Goal: Task Accomplishment & Management: Manage account settings

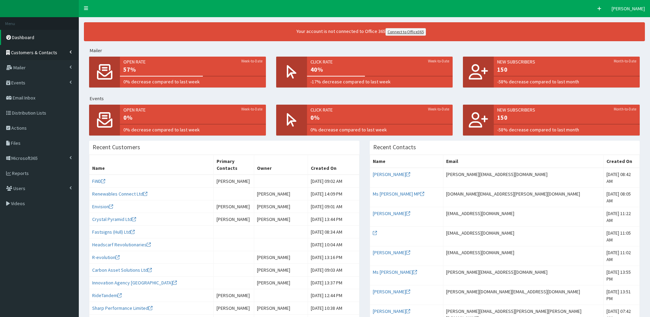
click at [41, 53] on span "Customers & Contacts" at bounding box center [34, 52] width 46 height 6
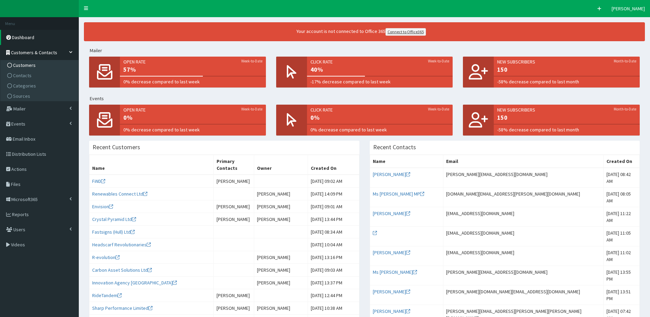
click at [53, 63] on link "Customers" at bounding box center [40, 65] width 76 height 10
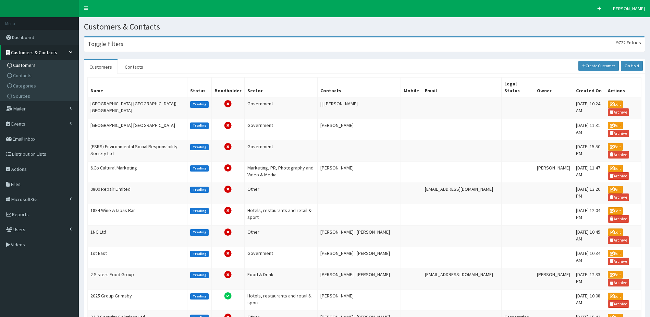
click at [108, 42] on h3 "Toggle Filters" at bounding box center [106, 44] width 36 height 6
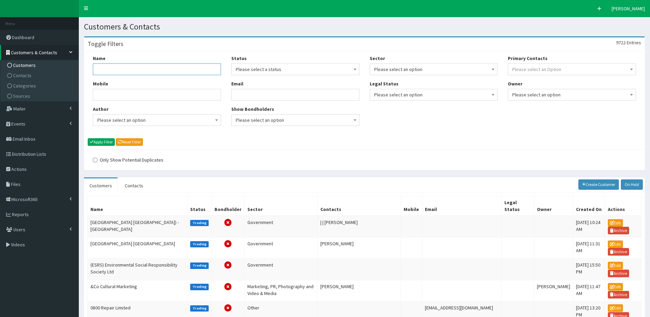
click at [117, 66] on input "Name" at bounding box center [157, 69] width 128 height 12
type input "seagrown"
click at [88, 138] on button "Apply Filter" at bounding box center [101, 142] width 27 height 8
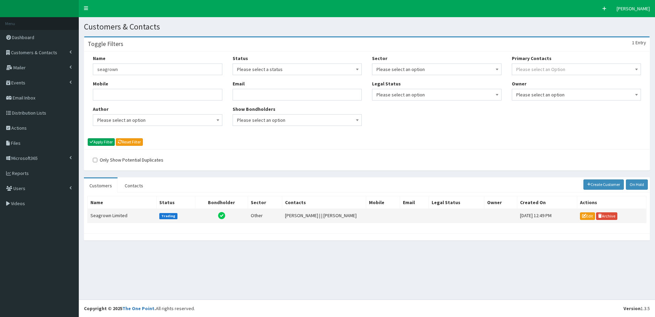
click at [138, 214] on td "Seagrown Limited" at bounding box center [122, 216] width 69 height 14
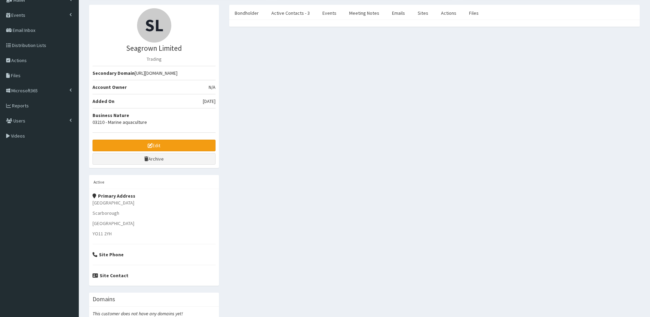
scroll to position [1, 0]
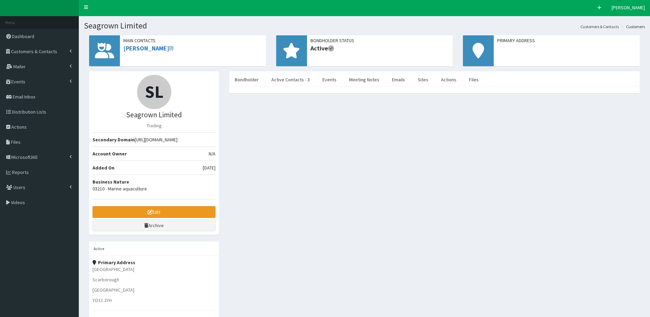
click at [170, 211] on link "Edit" at bounding box center [154, 212] width 123 height 12
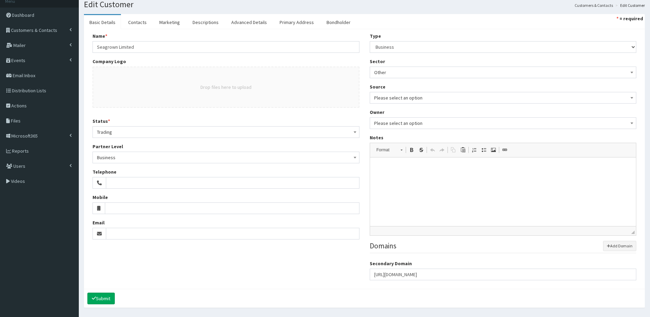
scroll to position [34, 0]
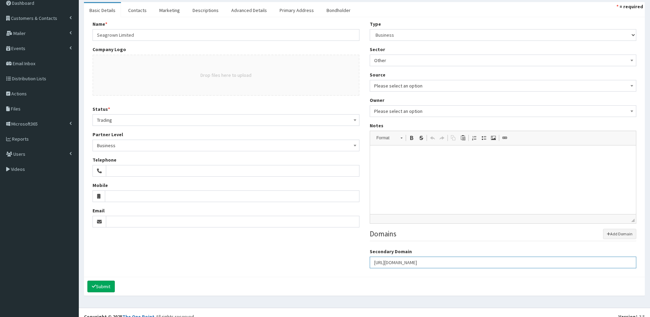
click at [464, 263] on input "[URL][DOMAIN_NAME]" at bounding box center [503, 262] width 267 height 12
click at [608, 234] on icon "button" at bounding box center [608, 233] width 3 height 3
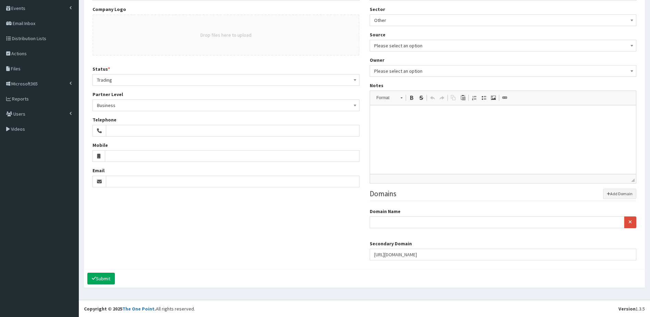
scroll to position [75, 0]
drag, startPoint x: 438, startPoint y: 252, endPoint x: 358, endPoint y: 252, distance: 80.2
click at [358, 252] on div "Name * Seagrown Limited Company Logo Drop files here to upload Status * Please …" at bounding box center [364, 122] width 554 height 284
click at [382, 220] on input "url" at bounding box center [497, 222] width 255 height 12
paste input "[URL][DOMAIN_NAME]"
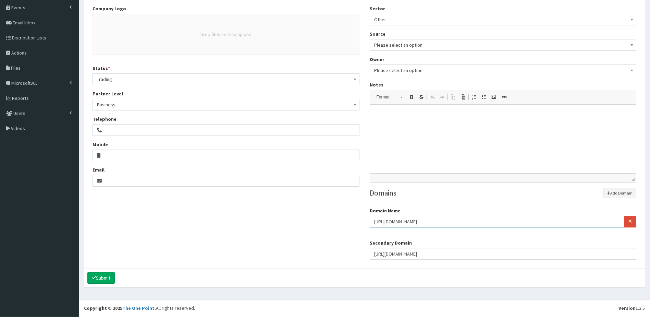
type input "[URL][DOMAIN_NAME]"
click at [600, 244] on div "Secondary Domain [URL][DOMAIN_NAME]" at bounding box center [503, 249] width 267 height 20
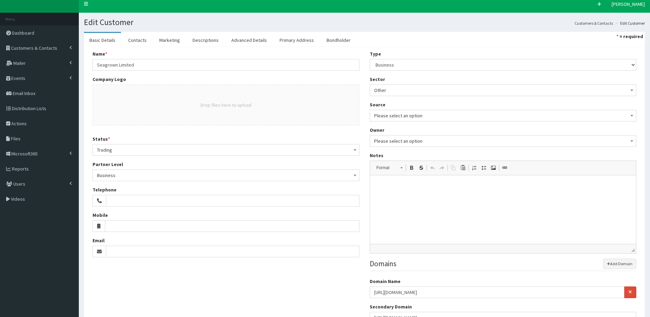
scroll to position [0, 0]
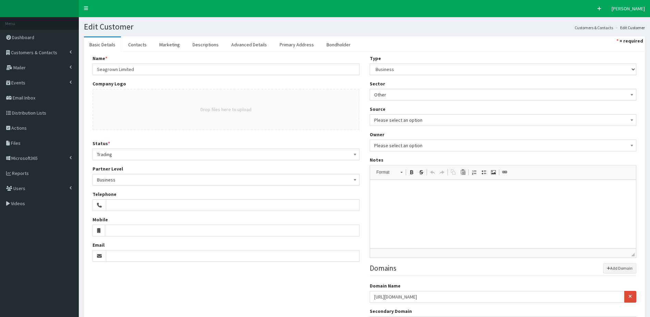
click at [407, 144] on span "Please select an option" at bounding box center [503, 146] width 258 height 10
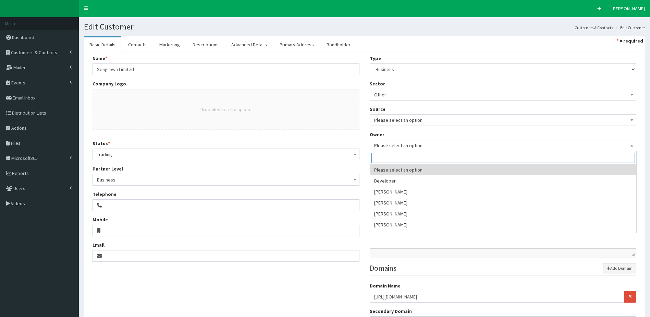
click at [407, 144] on span "Please select an option" at bounding box center [503, 146] width 258 height 10
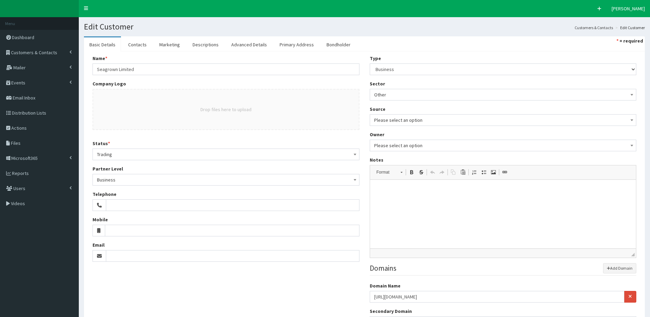
click at [404, 123] on span "Please select an option" at bounding box center [503, 120] width 258 height 10
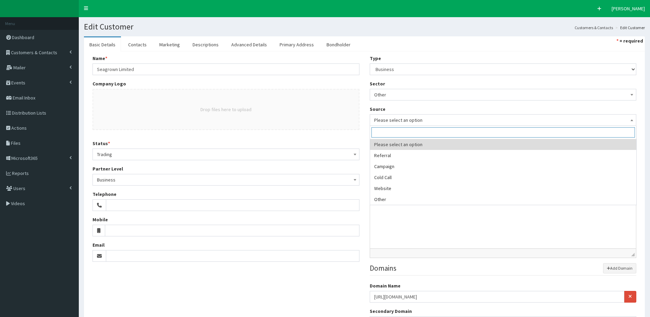
click at [404, 123] on span "Please select an option" at bounding box center [503, 120] width 258 height 10
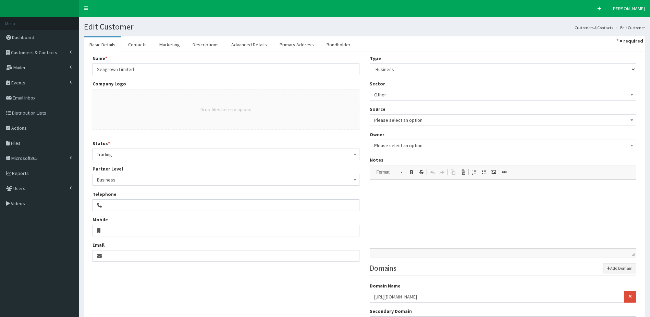
click at [399, 90] on span "Other" at bounding box center [503, 95] width 258 height 10
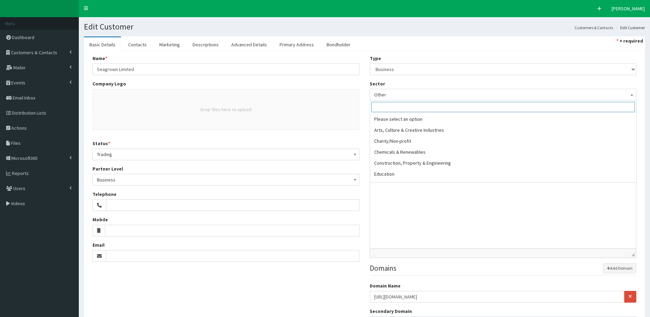
scroll to position [129, 0]
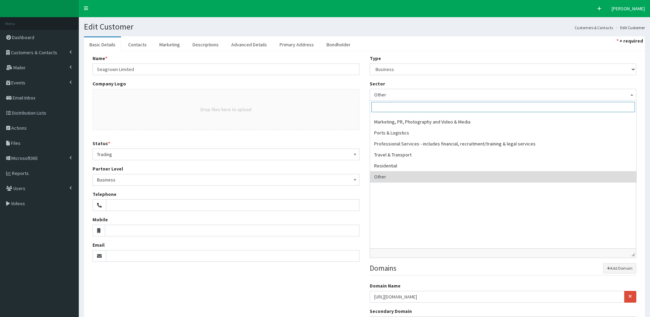
click at [399, 90] on span "Other" at bounding box center [503, 95] width 258 height 10
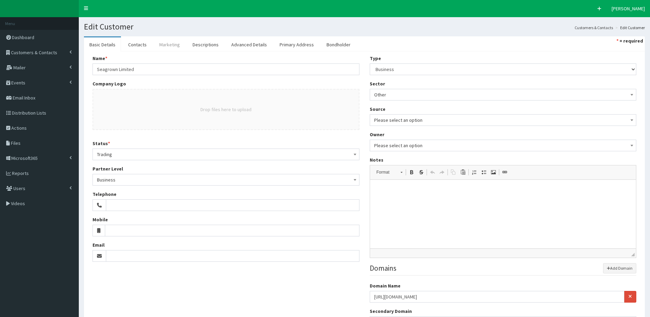
click at [166, 49] on link "Marketing" at bounding box center [170, 44] width 32 height 14
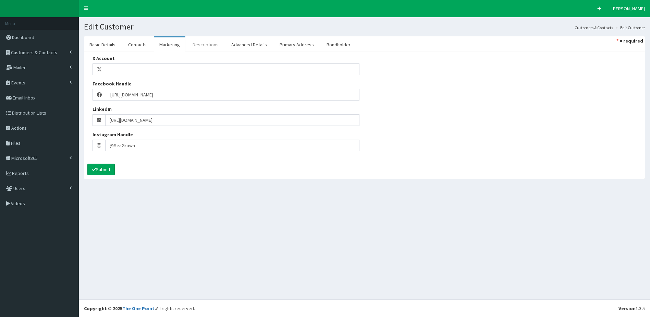
click at [201, 47] on link "Descriptions" at bounding box center [205, 44] width 37 height 14
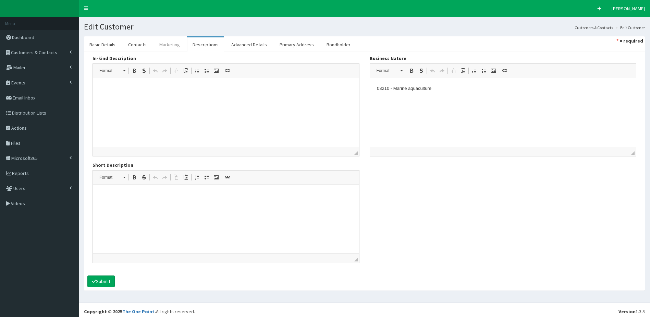
click at [165, 43] on link "Marketing" at bounding box center [170, 44] width 32 height 14
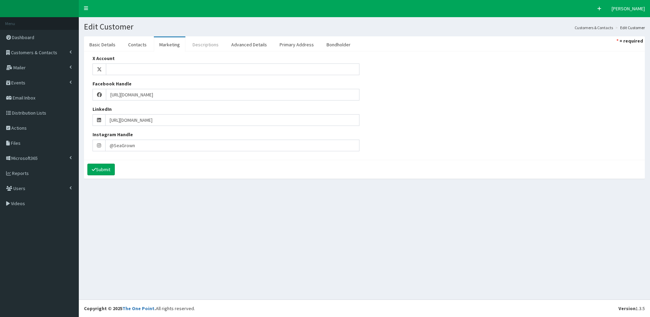
click at [215, 44] on link "Descriptions" at bounding box center [205, 44] width 37 height 14
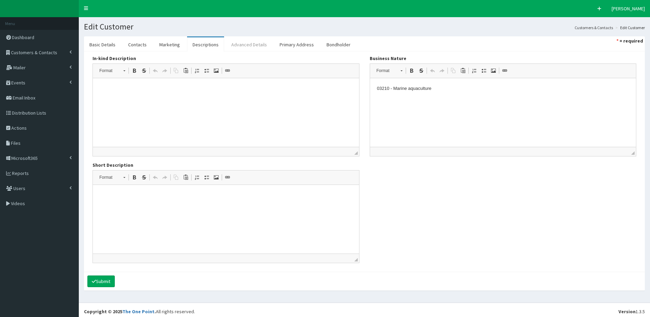
click at [240, 45] on link "Advanced Details" at bounding box center [249, 44] width 47 height 14
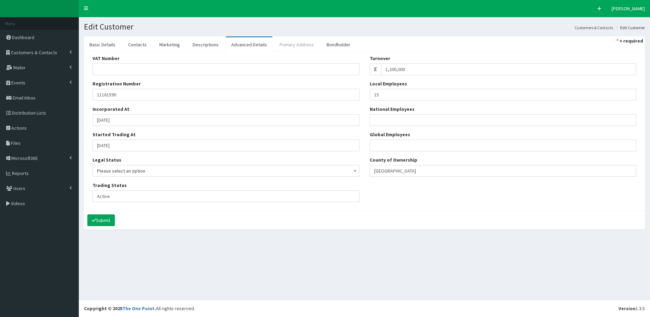
click at [292, 46] on link "Primary Address" at bounding box center [296, 44] width 45 height 14
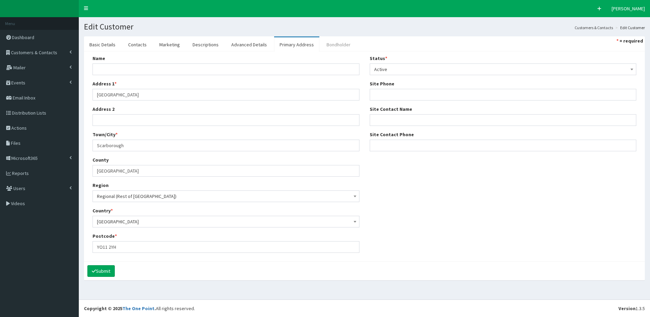
click at [343, 49] on link "Bondholder" at bounding box center [338, 44] width 35 height 14
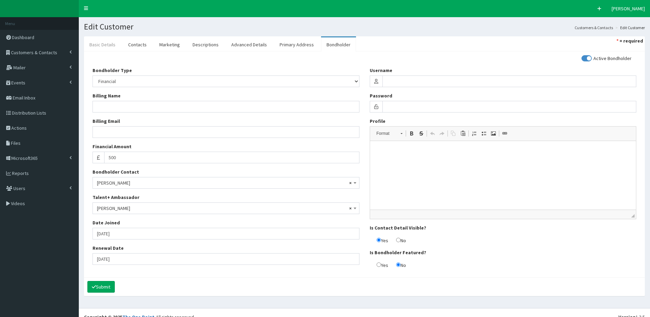
click at [100, 47] on link "Basic Details" at bounding box center [102, 44] width 37 height 14
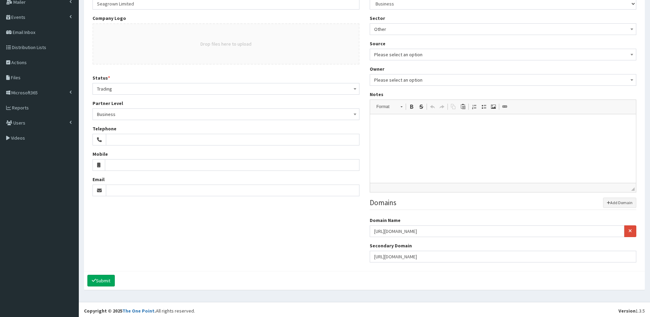
scroll to position [68, 0]
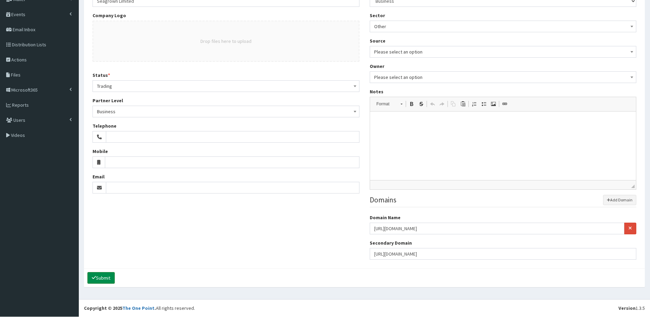
click at [106, 276] on button "Submit" at bounding box center [100, 278] width 27 height 12
